Goal: Transaction & Acquisition: Purchase product/service

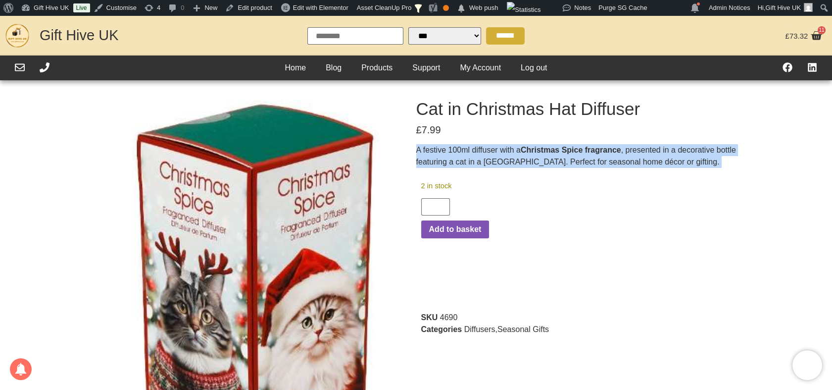
click at [517, 171] on div "A festive 100ml diffuser with a Christmas Spice fragrance , presented in a deco…" at bounding box center [577, 159] width 322 height 31
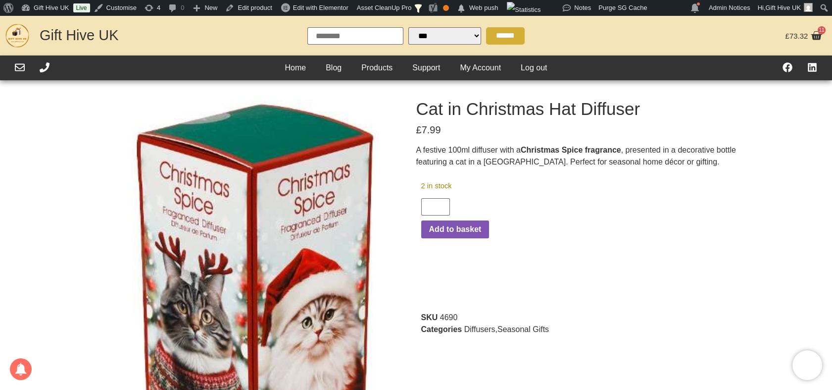
click at [527, 150] on strong "Christmas Spice fragrance" at bounding box center [571, 150] width 101 height 8
click at [531, 154] on strong "Christmas Spice fragrance" at bounding box center [571, 150] width 101 height 8
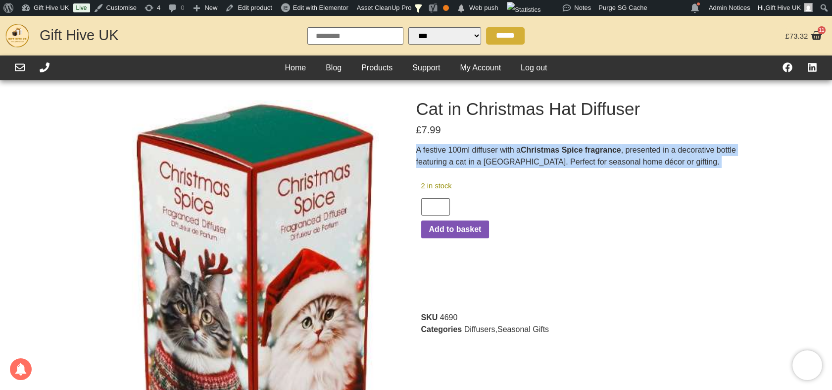
click at [531, 154] on strong "Christmas Spice fragrance" at bounding box center [571, 150] width 101 height 8
copy div "A festive 100ml diffuser with a Christmas Spice fragrance , presented in a deco…"
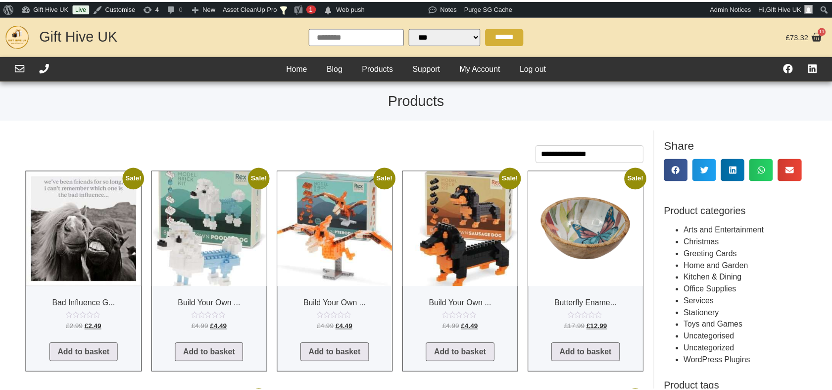
scroll to position [219, 0]
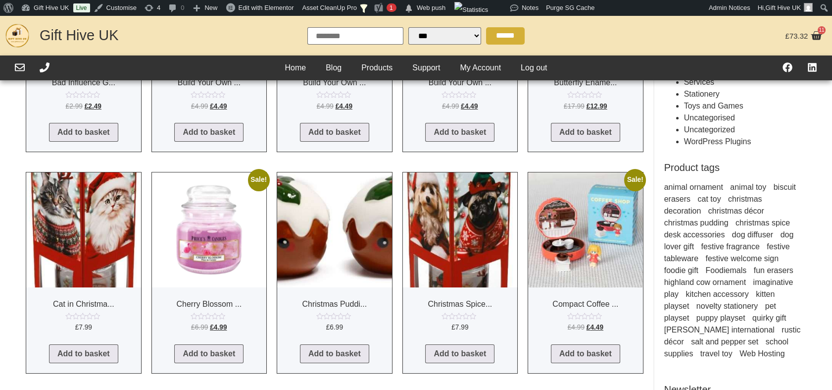
select select "Language Translate Widget"
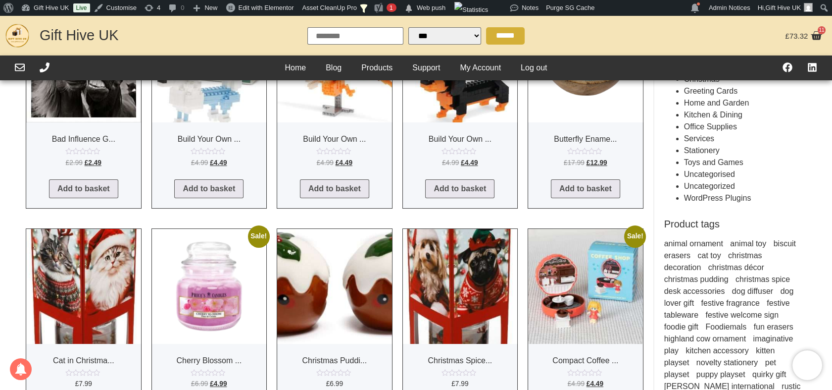
scroll to position [163, 0]
click at [180, 279] on img at bounding box center [209, 285] width 115 height 115
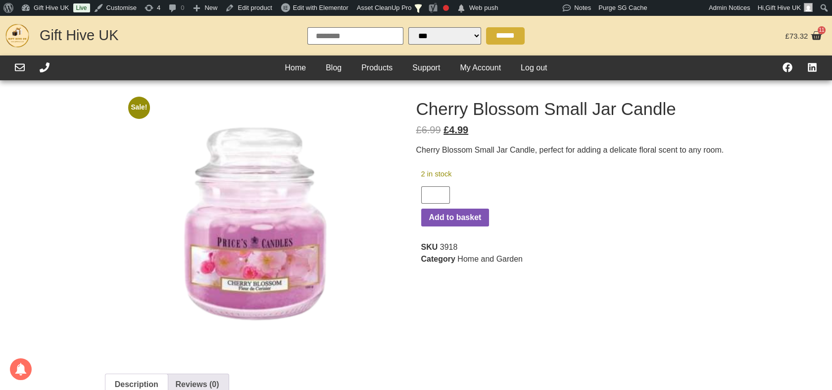
select select "Language Translate Widget"
click at [559, 115] on h1 "Cherry Blossom Small Jar Candle" at bounding box center [577, 108] width 322 height 17
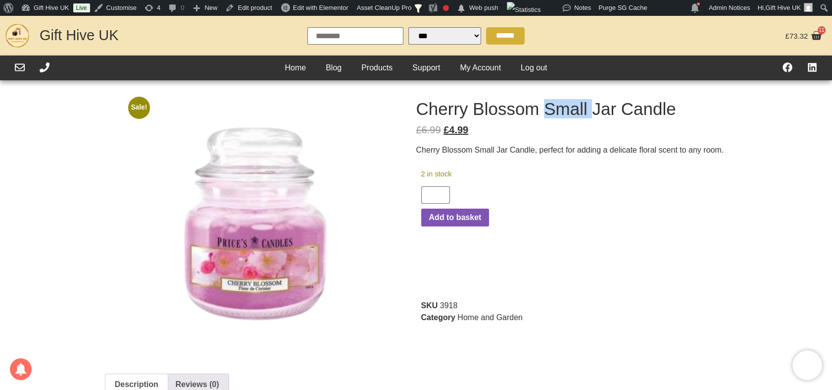
click at [559, 115] on h1 "Cherry Blossom Small Jar Candle" at bounding box center [577, 108] width 322 height 17
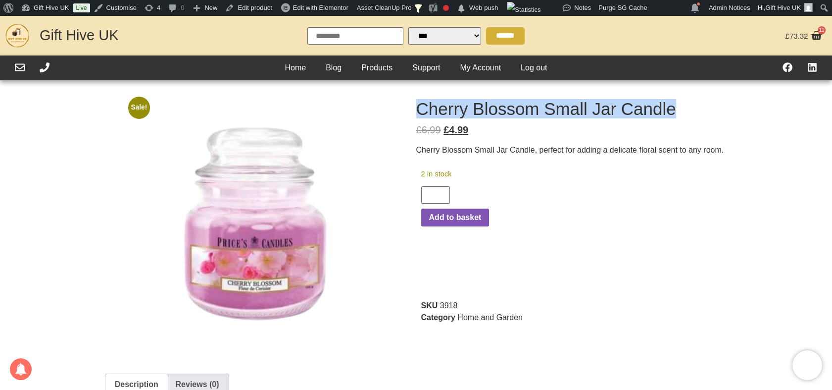
click at [559, 115] on h1 "Cherry Blossom Small Jar Candle" at bounding box center [577, 108] width 322 height 17
copy div "Cherry Blossom Small Jar Candle"
click at [488, 145] on p "Cherry Blossom Small Jar Candle, perfect for adding a delicate floral scent to …" at bounding box center [577, 150] width 322 height 12
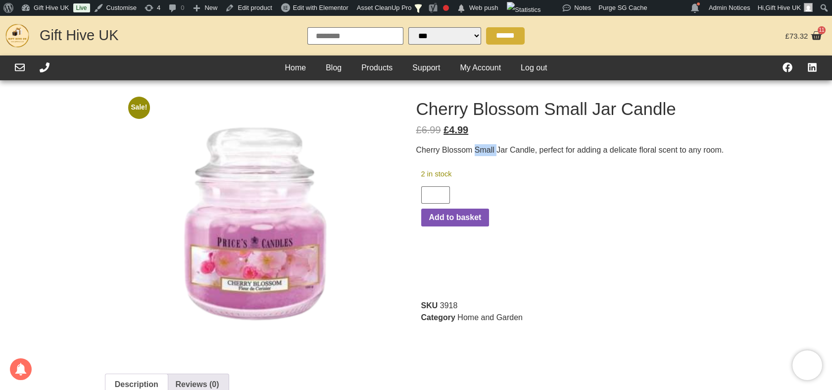
click at [488, 145] on p "Cherry Blossom Small Jar Candle, perfect for adding a delicate floral scent to …" at bounding box center [577, 150] width 322 height 12
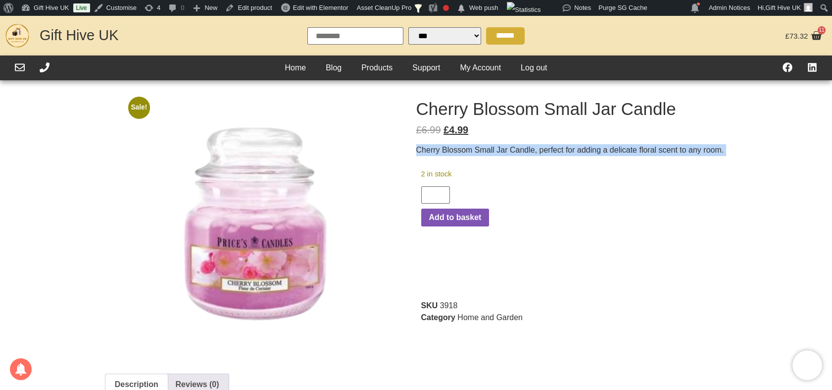
click at [488, 145] on p "Cherry Blossom Small Jar Candle, perfect for adding a delicate floral scent to …" at bounding box center [577, 150] width 322 height 12
copy div "Cherry Blossom Small Jar Candle, perfect for adding a delicate floral scent to …"
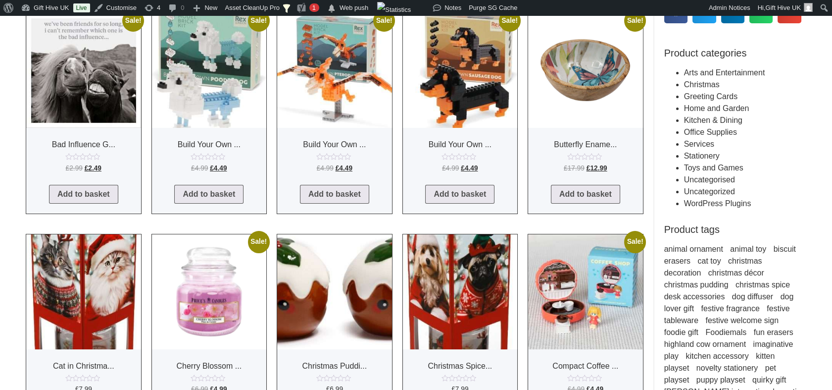
scroll to position [157, 0]
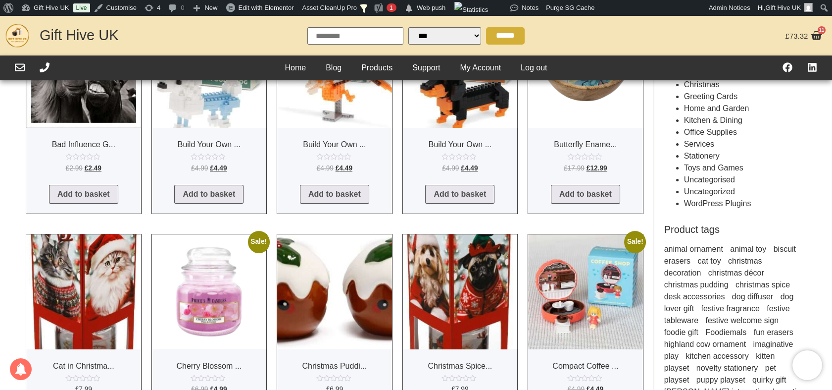
select select "Language Translate Widget"
click at [341, 262] on img at bounding box center [334, 291] width 115 height 115
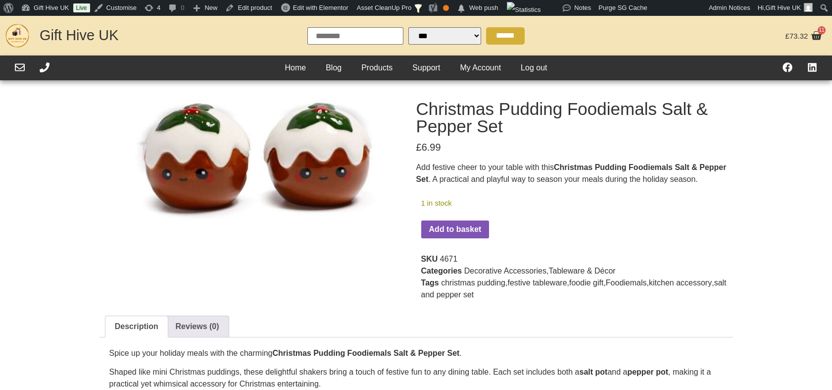
select select "Language Translate Widget"
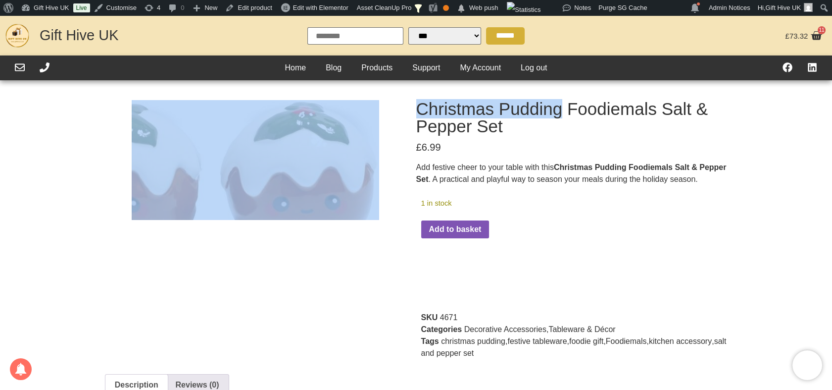
drag, startPoint x: 562, startPoint y: 111, endPoint x: 360, endPoint y: 104, distance: 201.7
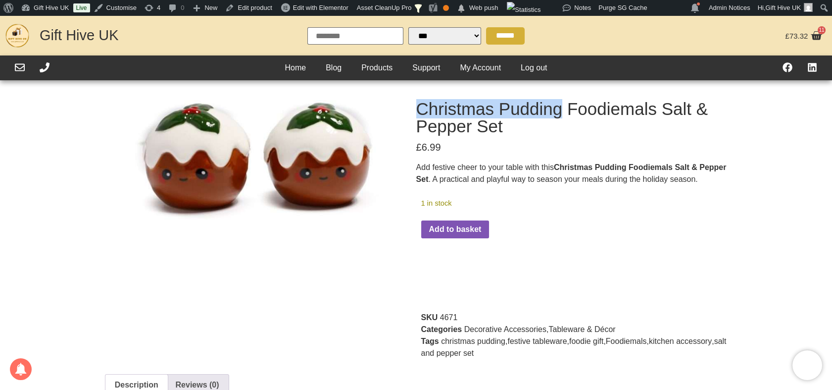
click at [509, 176] on p "Add festive cheer to your table with this Christmas Pudding Foodiemals Salt & P…" at bounding box center [577, 173] width 322 height 24
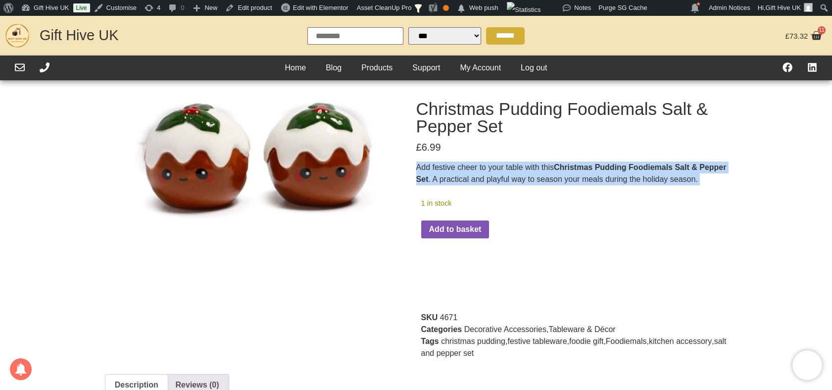
click at [509, 176] on p "Add festive cheer to your table with this Christmas Pudding Foodiemals Salt & P…" at bounding box center [577, 173] width 322 height 24
copy div "Add festive cheer to your table with this Christmas Pudding Foodiemals Salt & P…"
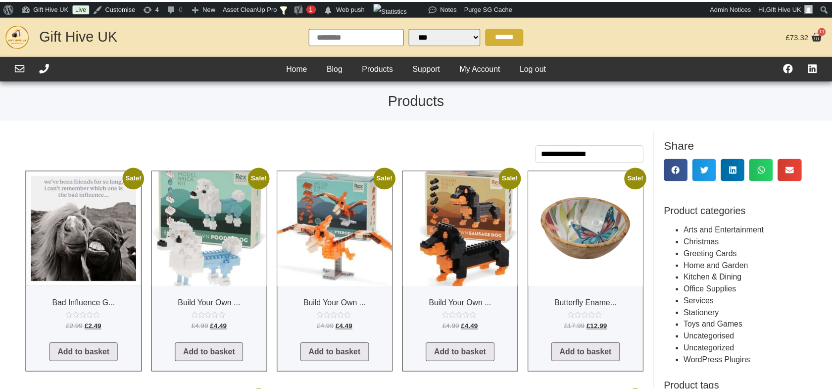
scroll to position [157, 0]
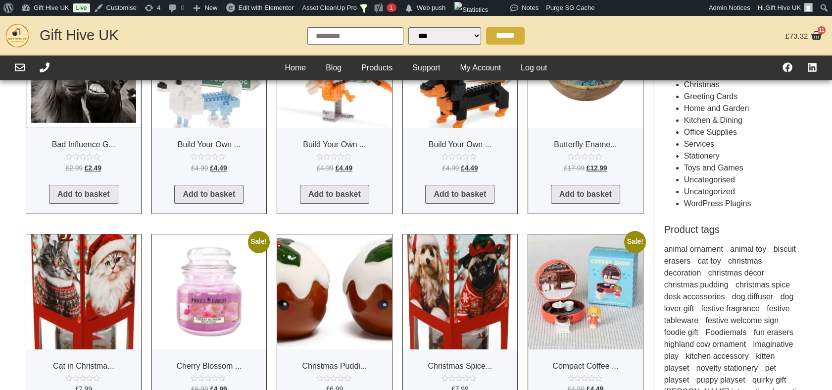
click at [108, 287] on img at bounding box center [83, 291] width 115 height 115
select select "Language Translate Widget"
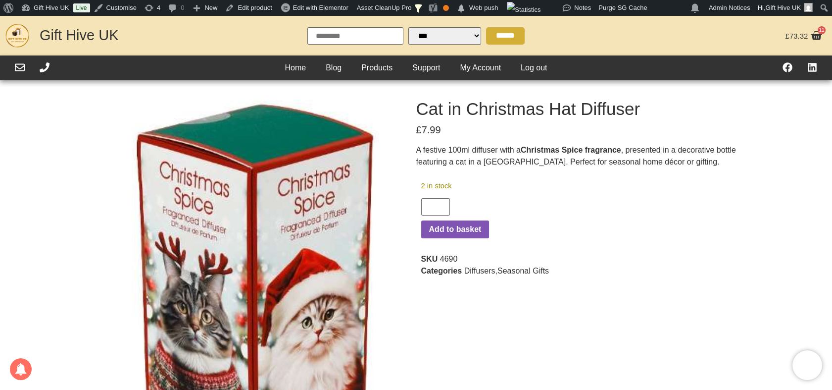
click at [452, 260] on span "4690" at bounding box center [449, 259] width 18 height 8
copy span "4690"
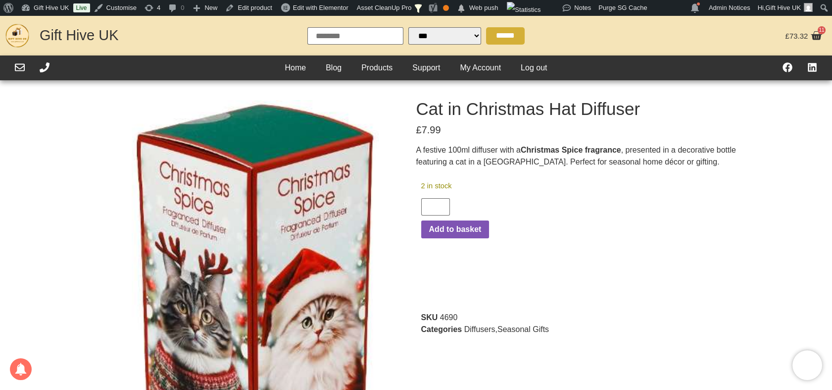
click at [504, 333] on link "Seasonal Gifts" at bounding box center [524, 329] width 52 height 8
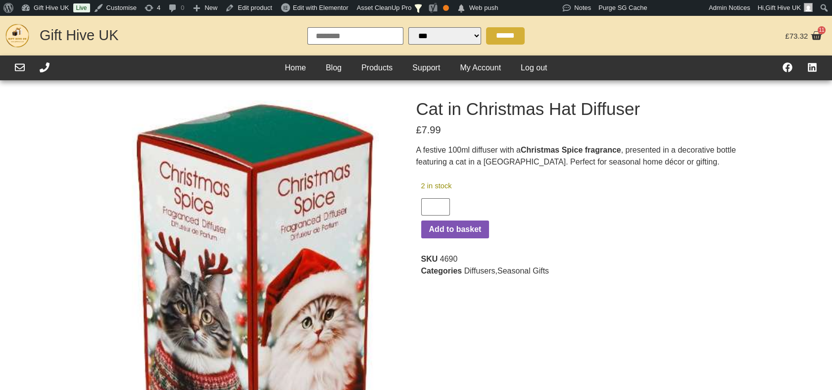
select select "Language Translate Widget"
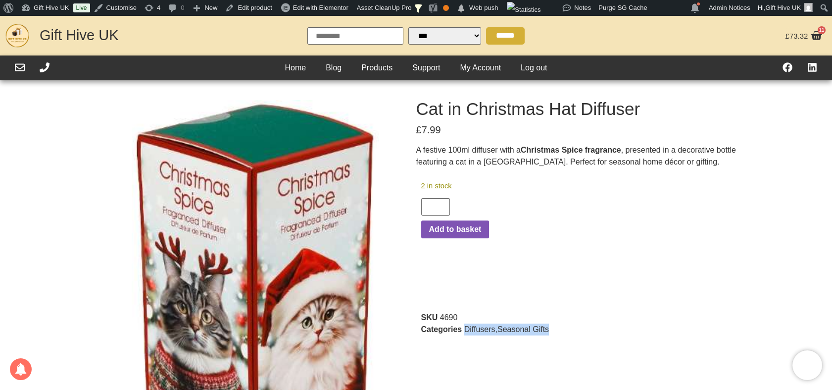
drag, startPoint x: 561, startPoint y: 279, endPoint x: 464, endPoint y: 337, distance: 113.0
click at [464, 335] on span "Categories Diffusers , Seasonal Gifts" at bounding box center [577, 329] width 312 height 12
copy span "Diffusers , Seasonal Gifts"
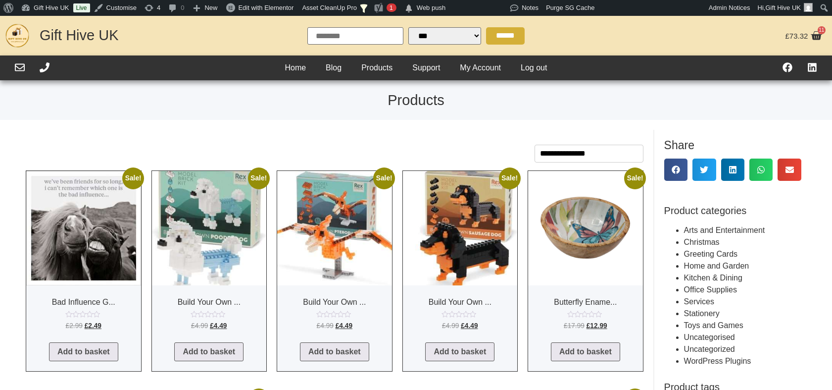
scroll to position [157, 0]
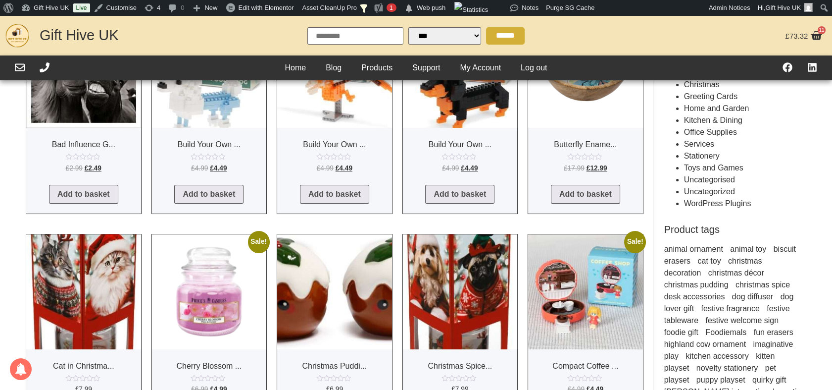
select select "Language Translate Widget"
